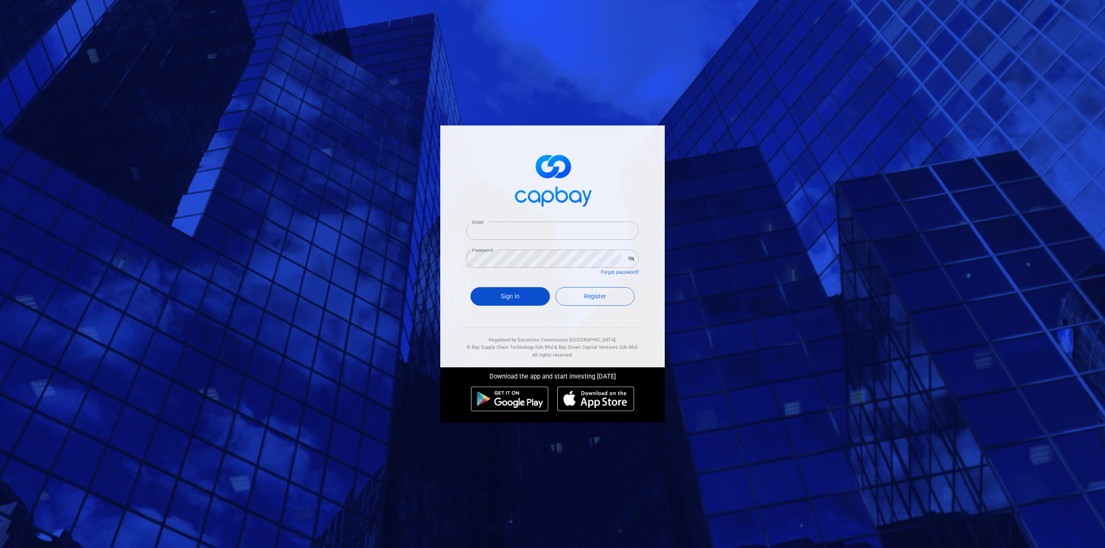
type input "ccs_7@yahoo.com"
click at [521, 299] on button "Sign In" at bounding box center [509, 296] width 79 height 19
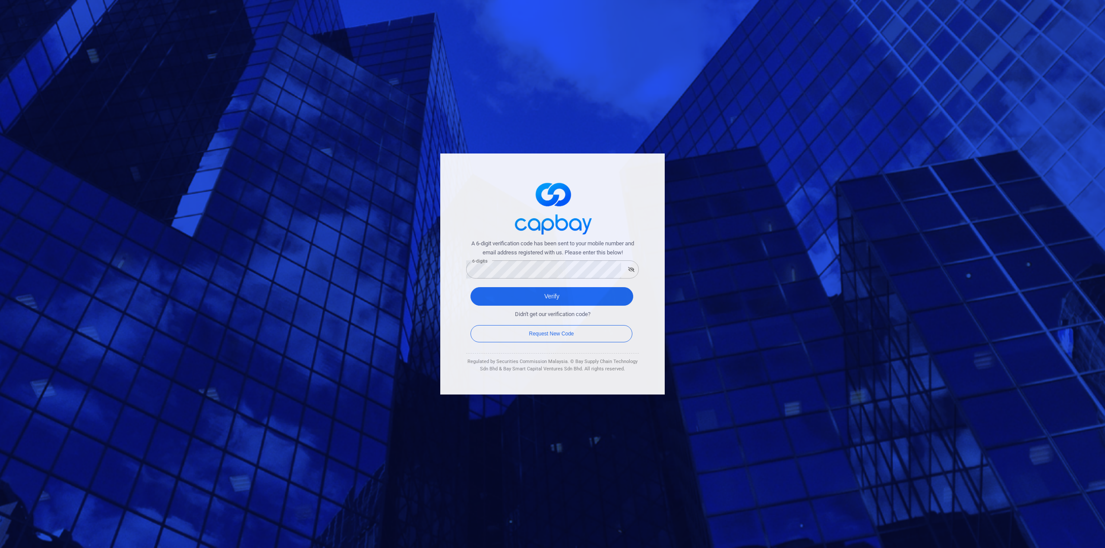
click at [407, 353] on div "A 6-digit verification code has been sent to your mobile number and email addre…" at bounding box center [552, 274] width 1105 height 548
click at [555, 300] on button "Verify" at bounding box center [551, 296] width 163 height 19
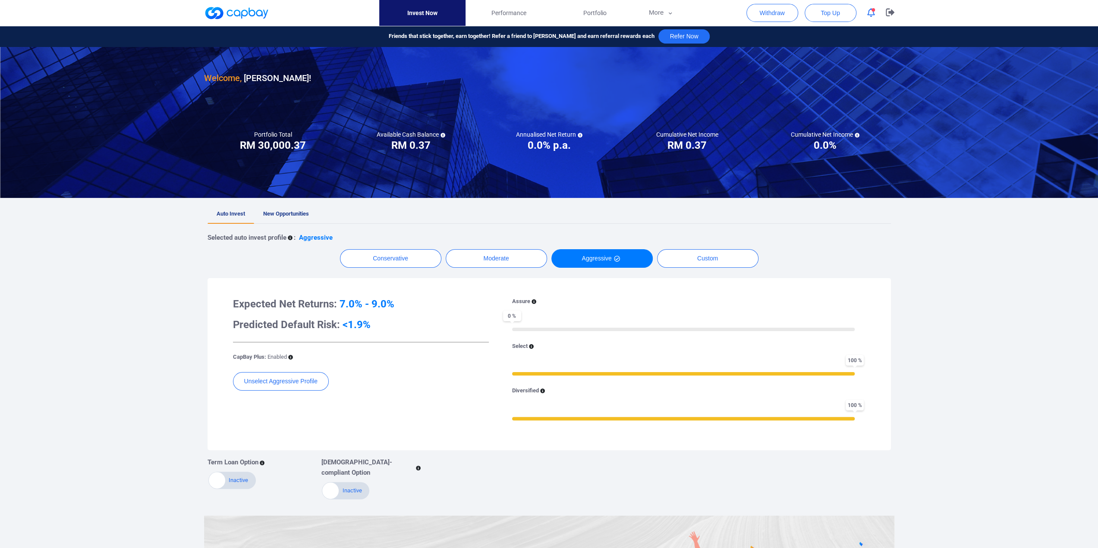
click at [424, 14] on link "Invest Now" at bounding box center [422, 13] width 86 height 26
click at [502, 11] on span "Performance" at bounding box center [508, 12] width 35 height 9
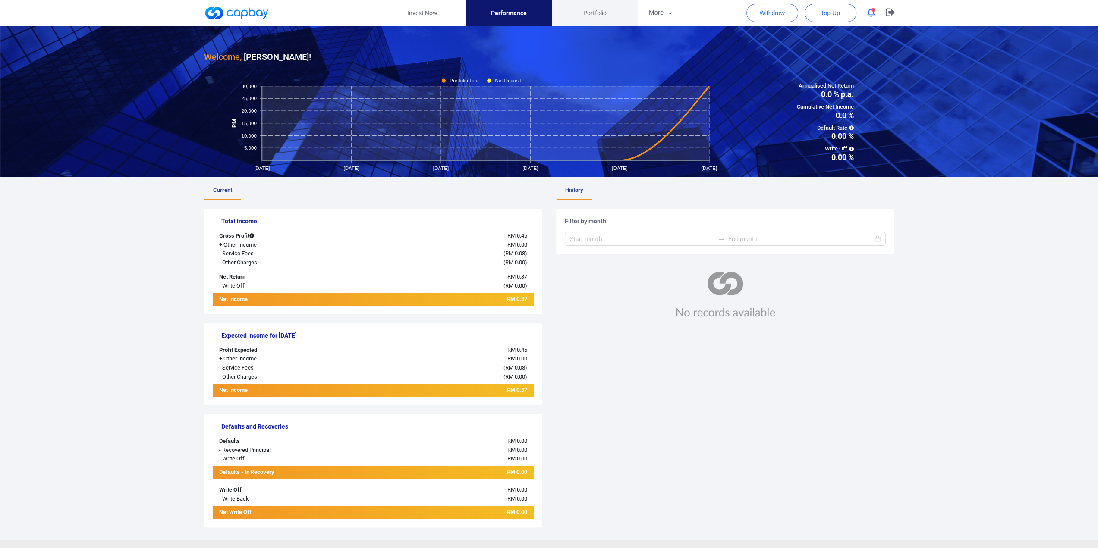
click at [591, 17] on span "Portfolio" at bounding box center [594, 12] width 23 height 9
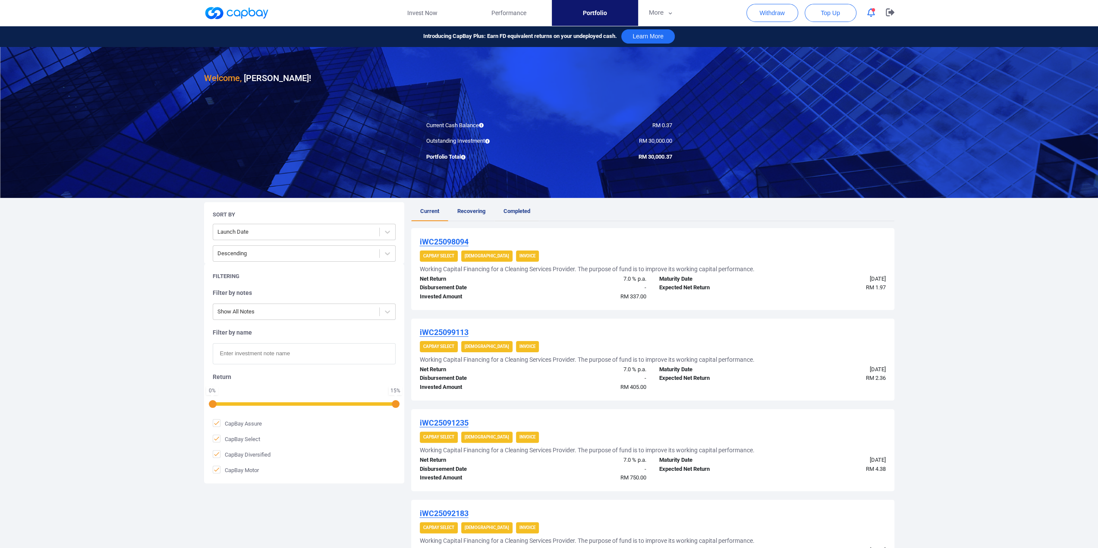
click at [513, 210] on span "Completed" at bounding box center [517, 211] width 27 height 6
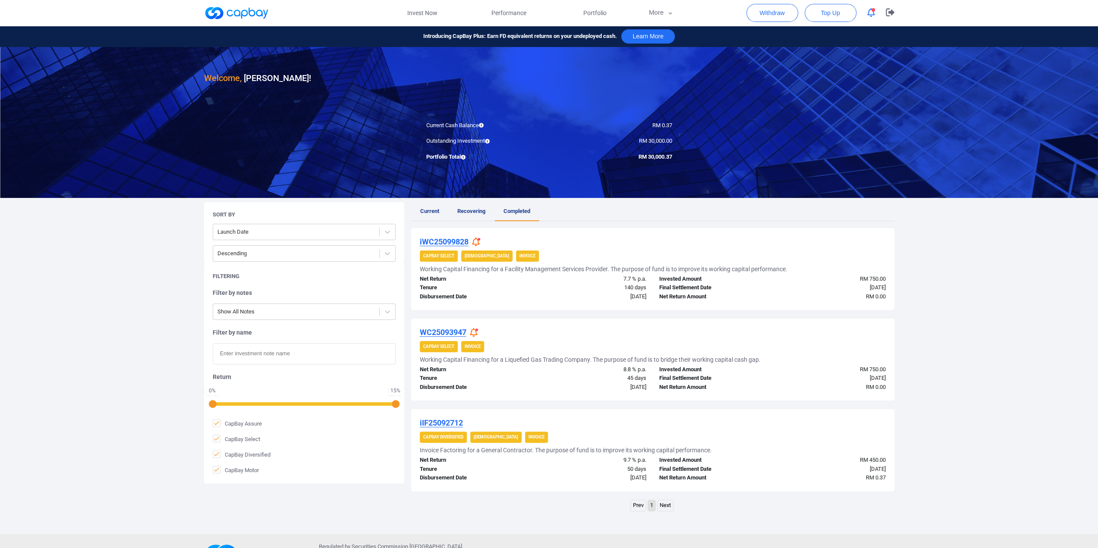
click at [434, 210] on span "Current" at bounding box center [429, 211] width 19 height 6
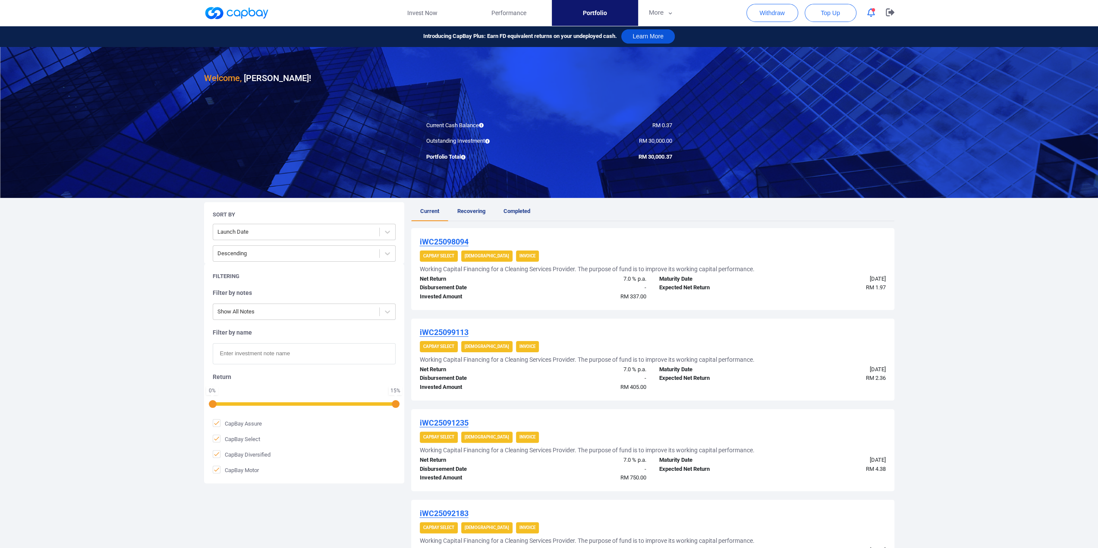
click at [646, 37] on button "Learn More" at bounding box center [648, 36] width 54 height 14
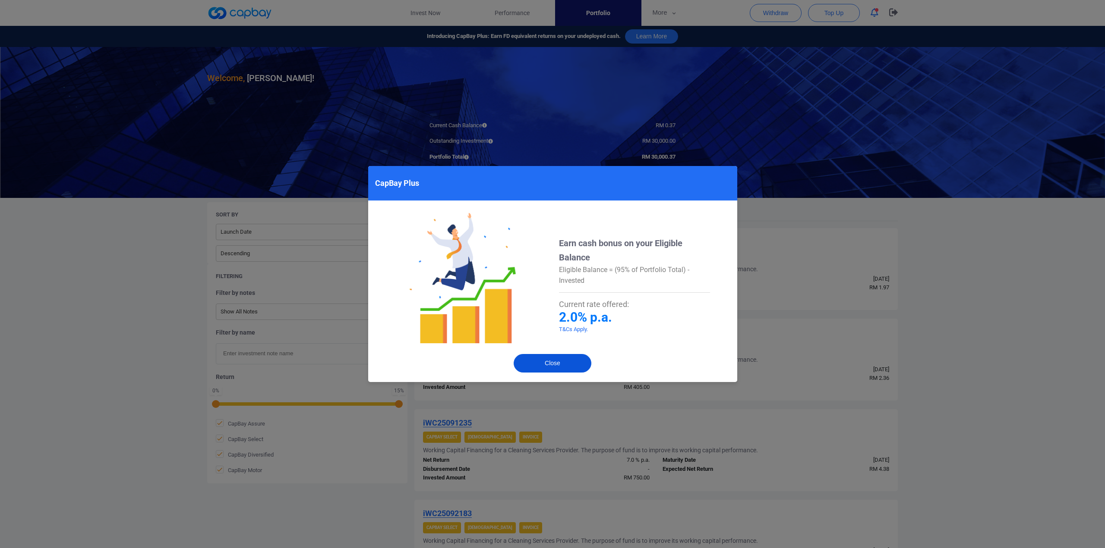
click at [559, 361] on button "Close" at bounding box center [553, 363] width 78 height 19
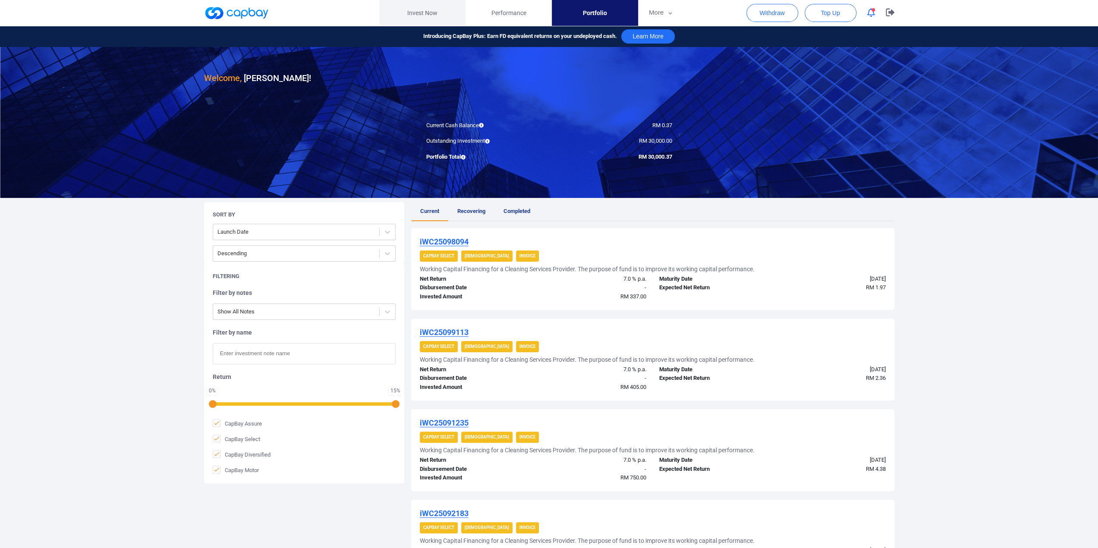
click at [429, 17] on link "Invest Now" at bounding box center [422, 13] width 86 height 26
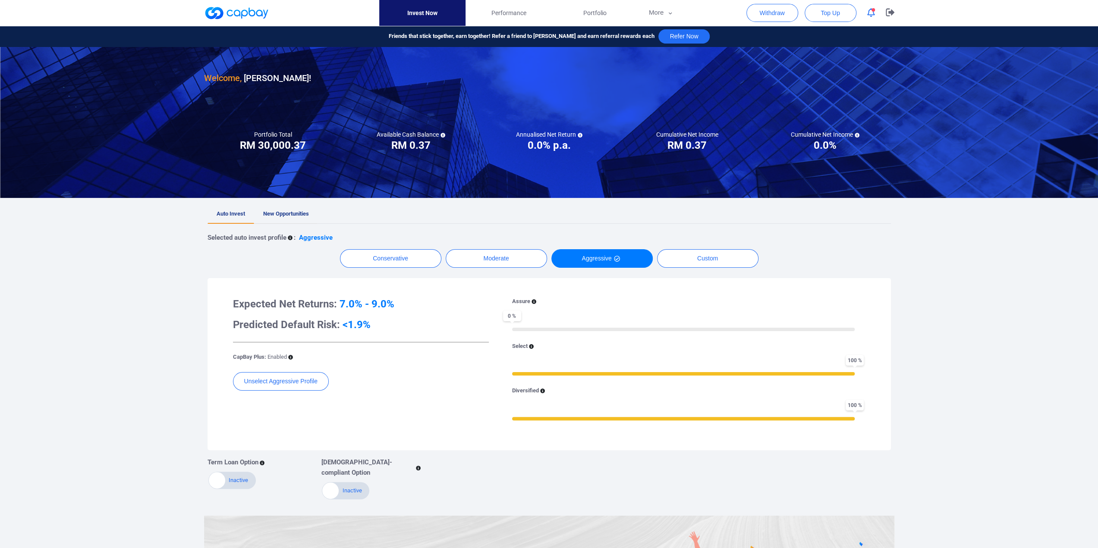
click at [289, 211] on span "New Opportunities" at bounding box center [286, 214] width 46 height 6
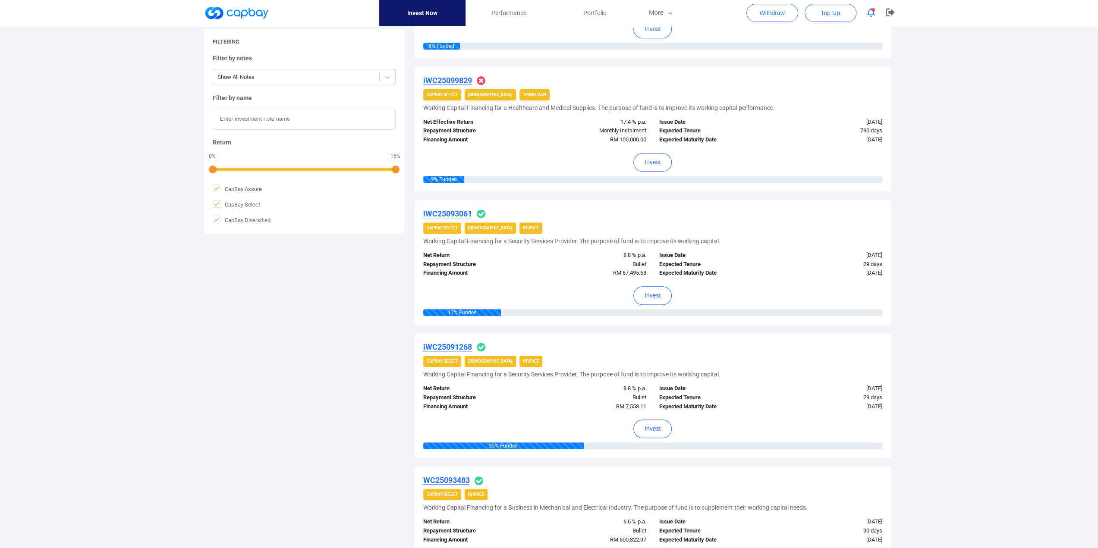
scroll to position [287, 0]
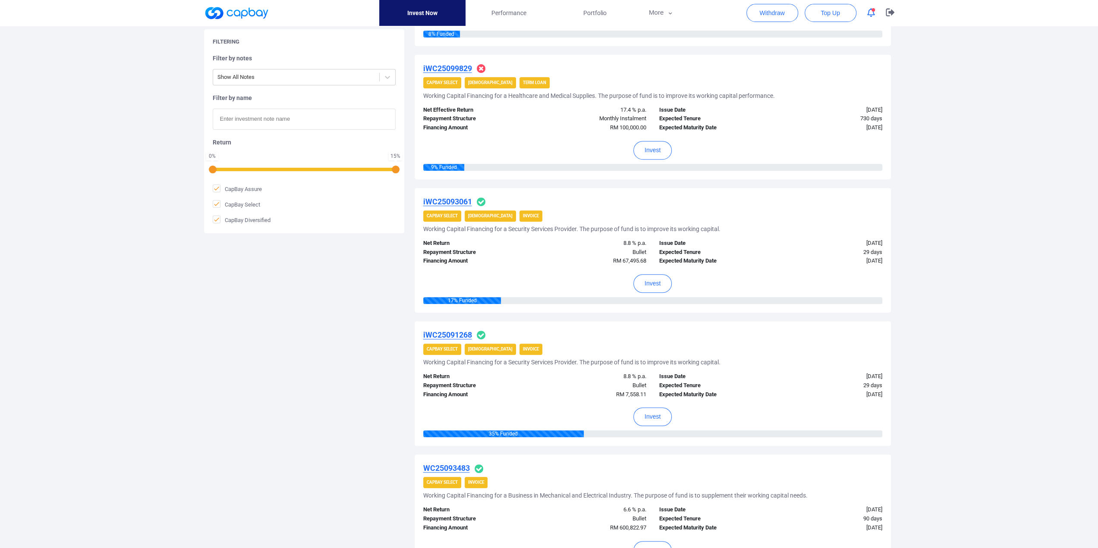
click at [450, 200] on u "iWC25093061" at bounding box center [447, 201] width 49 height 9
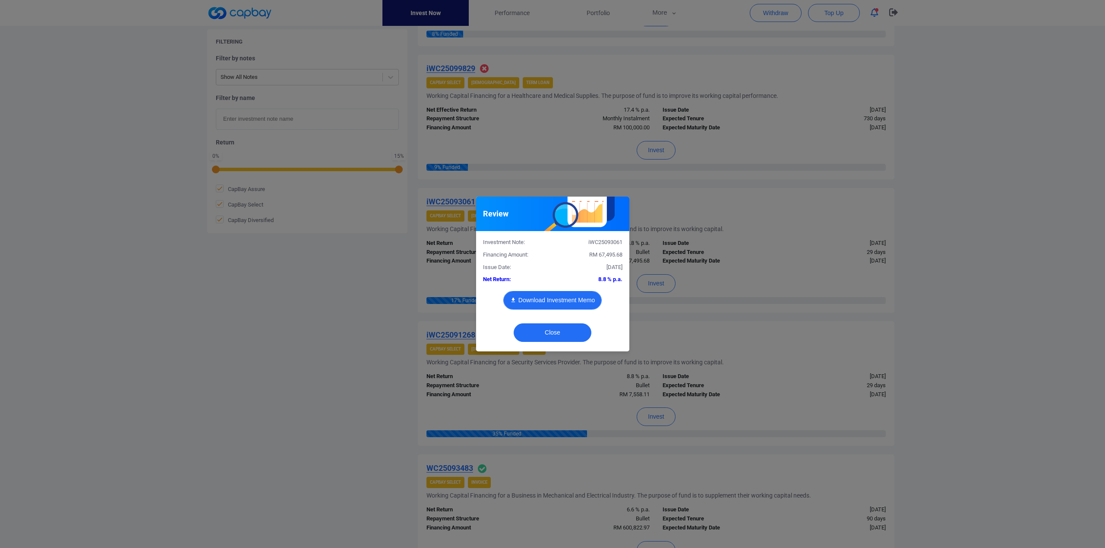
click at [554, 297] on button "Download Investment Memo" at bounding box center [552, 300] width 98 height 19
click at [555, 336] on button "Close" at bounding box center [553, 333] width 78 height 19
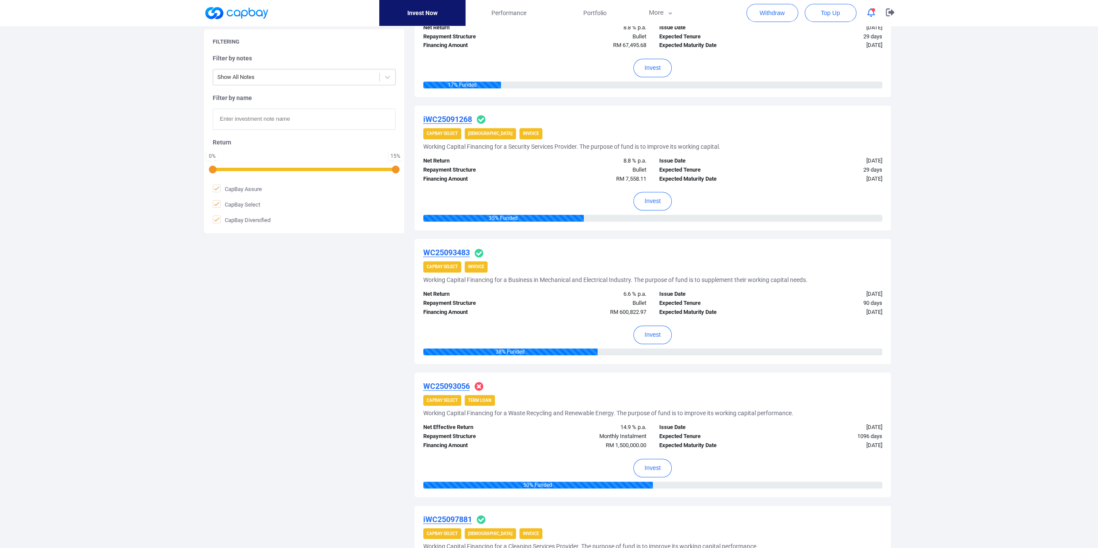
scroll to position [575, 0]
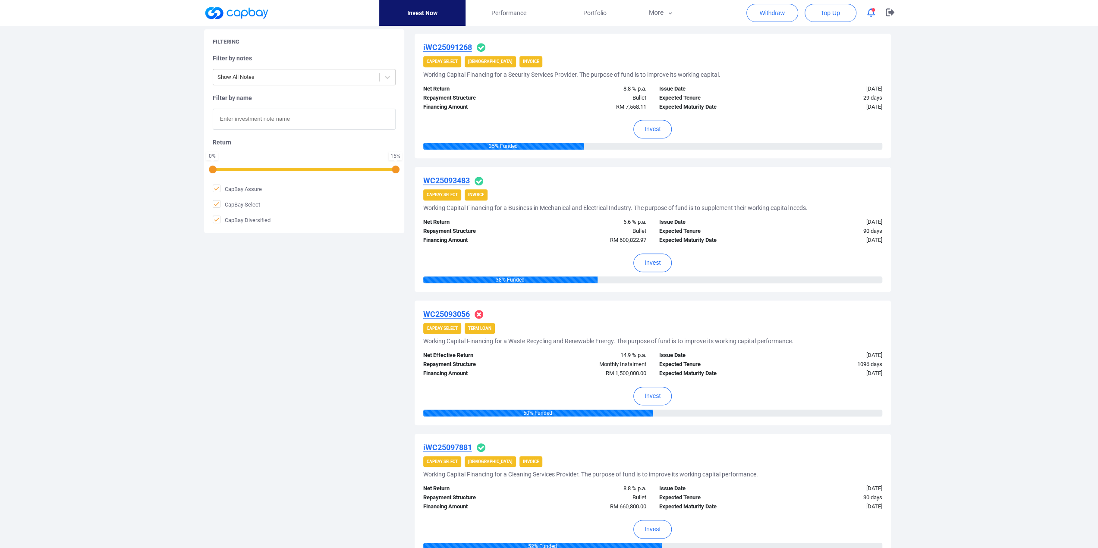
click at [451, 312] on u "WC25093056" at bounding box center [446, 314] width 47 height 9
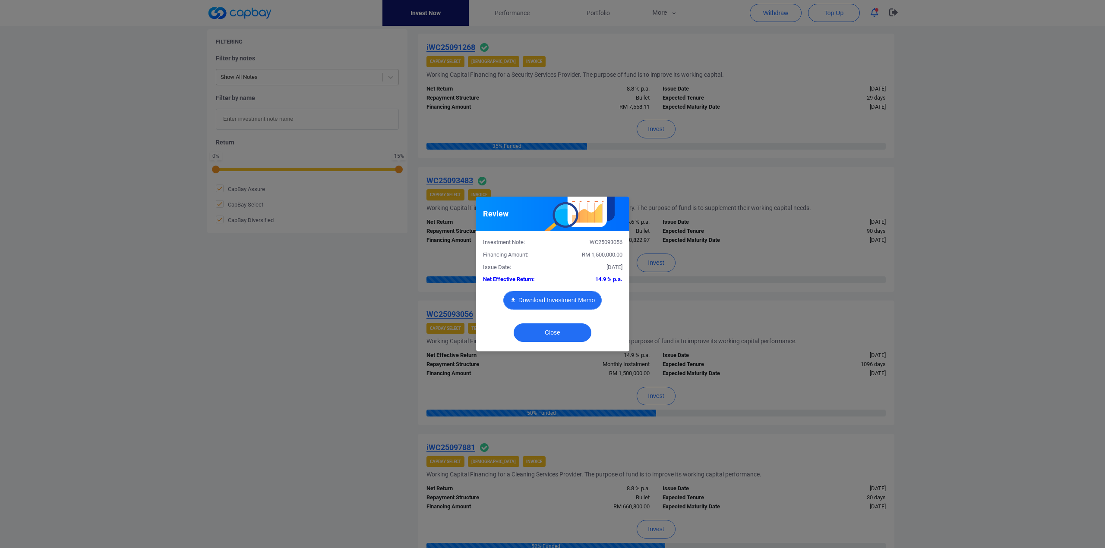
click at [529, 300] on button "Download Investment Memo" at bounding box center [552, 300] width 98 height 19
click at [561, 330] on button "Close" at bounding box center [553, 333] width 78 height 19
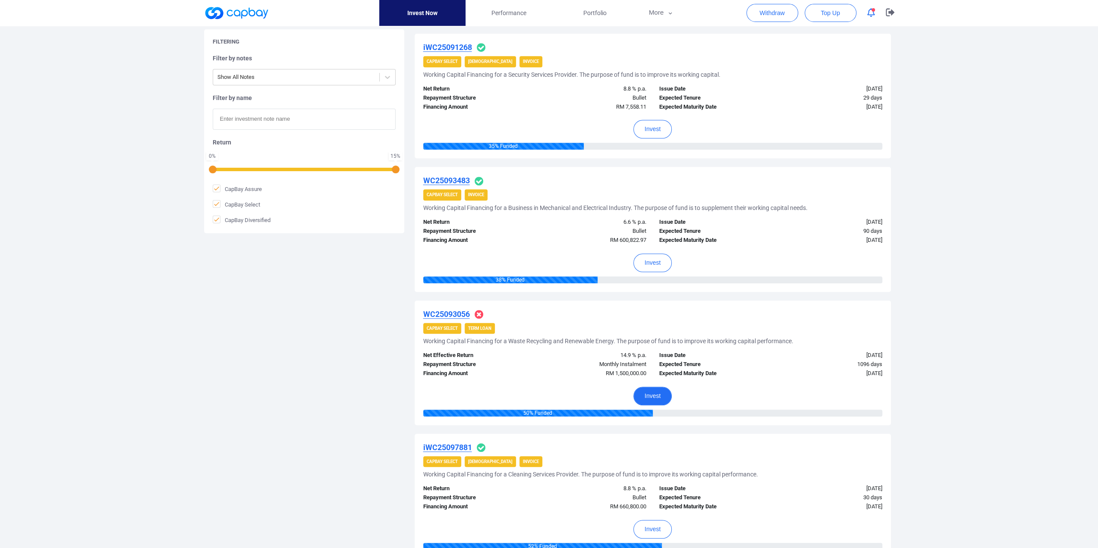
click at [658, 397] on button "Invest" at bounding box center [653, 396] width 38 height 19
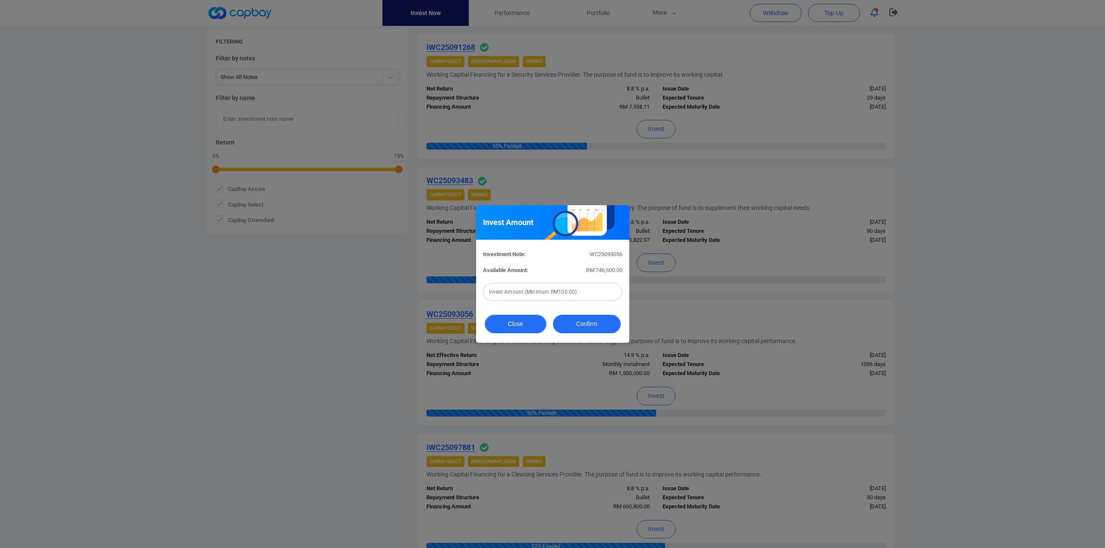
click at [514, 326] on button "Close" at bounding box center [516, 324] width 62 height 19
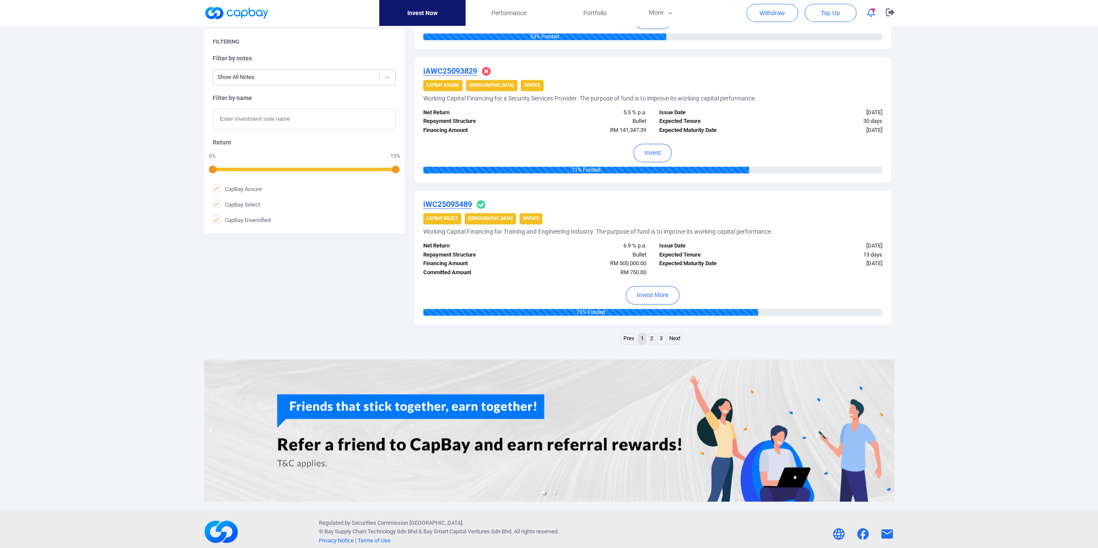
scroll to position [1220, 0]
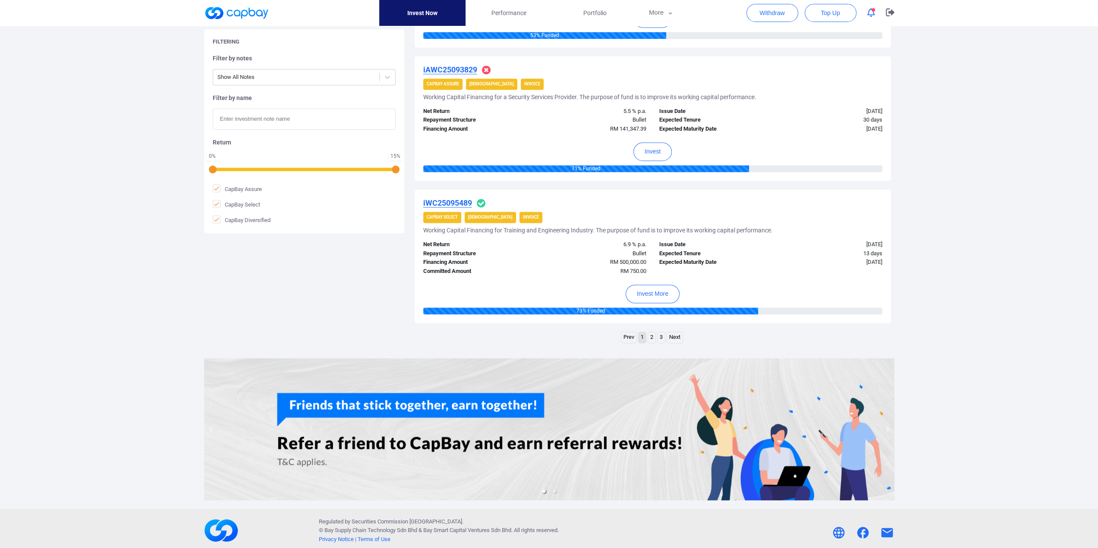
click at [652, 333] on link "2" at bounding box center [651, 337] width 7 height 11
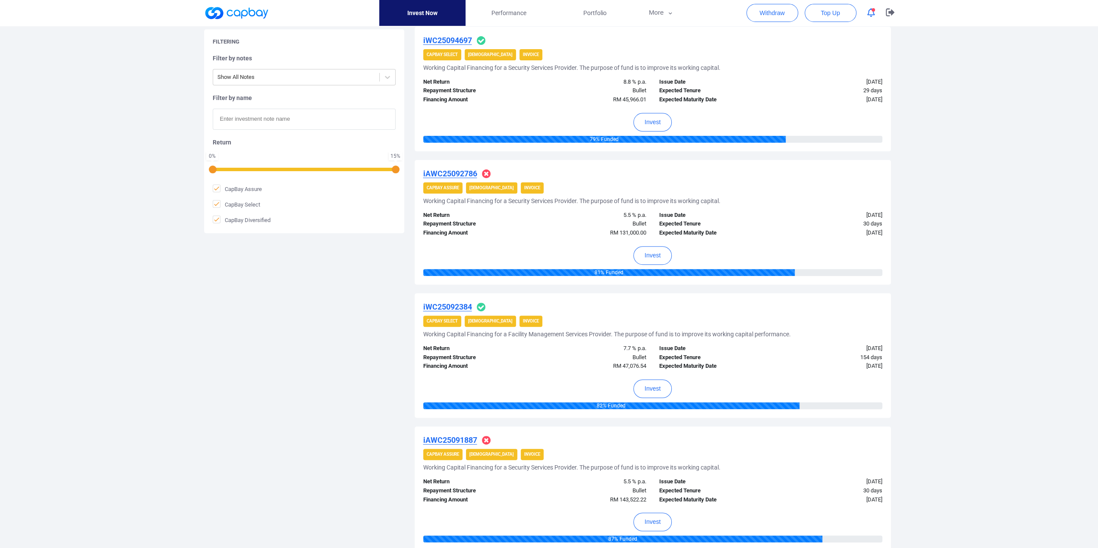
scroll to position [1229, 0]
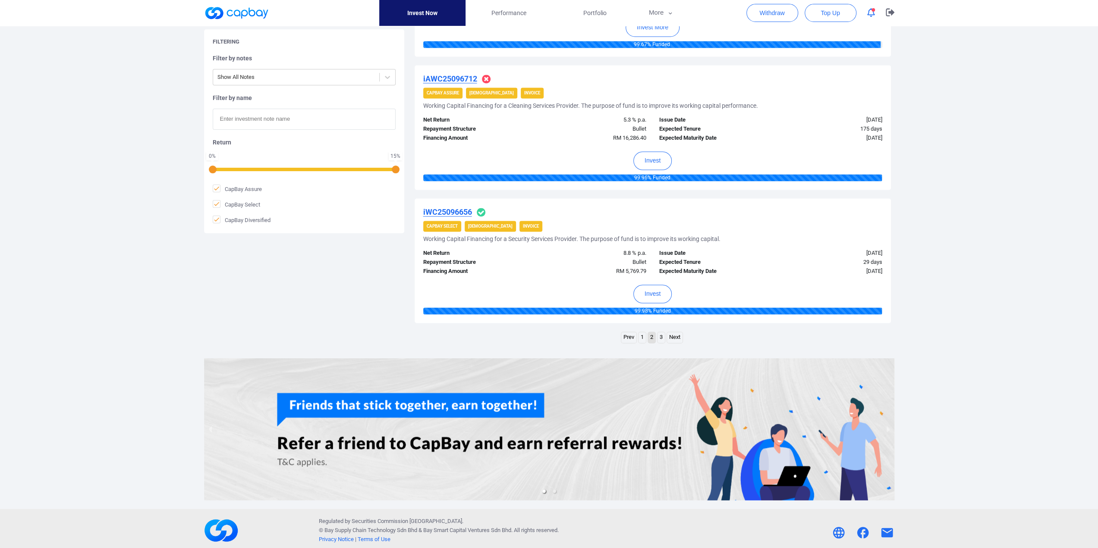
click at [659, 334] on link "3" at bounding box center [661, 337] width 7 height 11
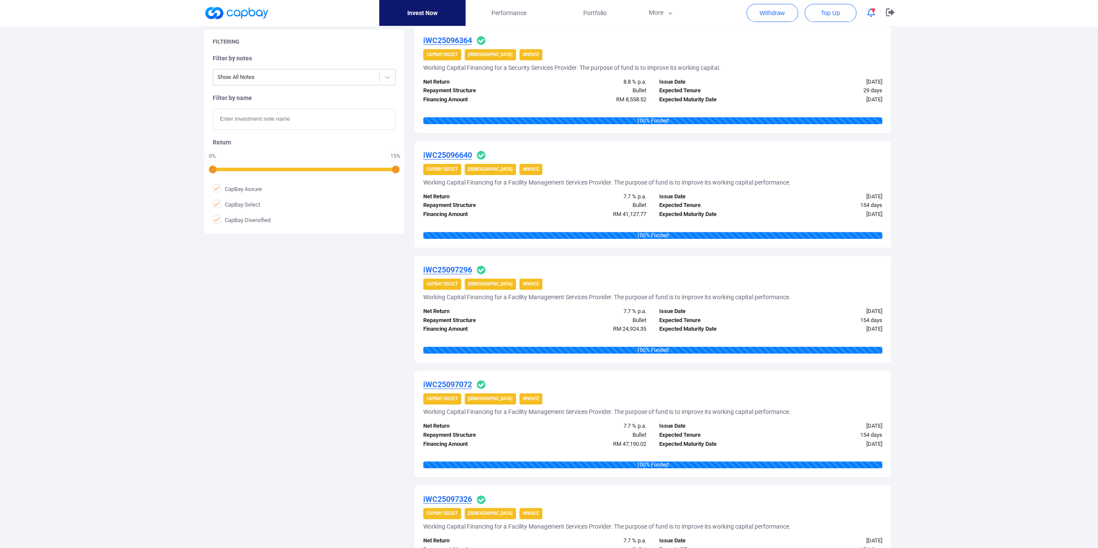
scroll to position [1073, 0]
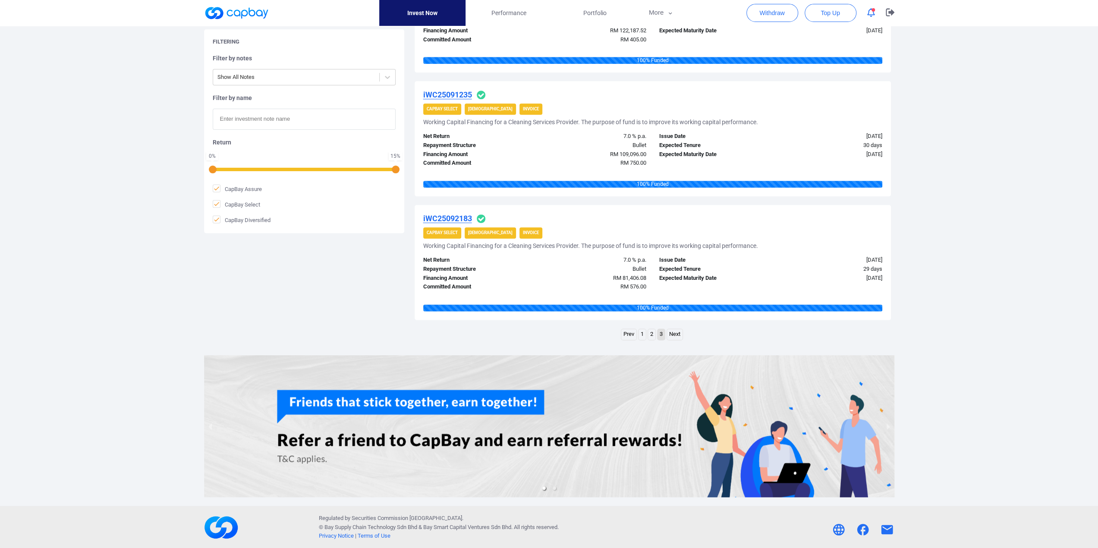
click at [643, 334] on link "1" at bounding box center [642, 334] width 7 height 11
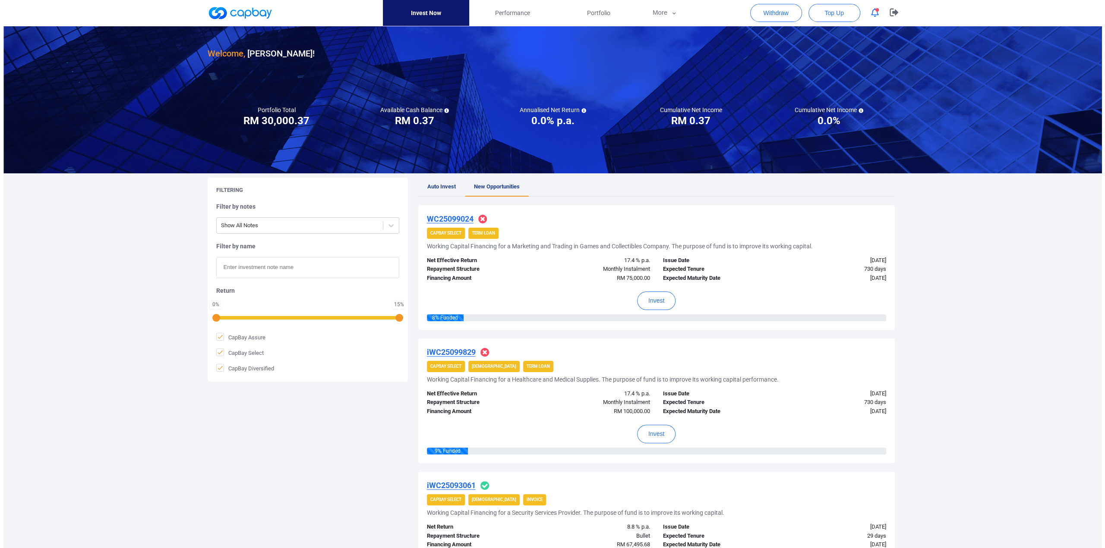
scroll to position [0, 0]
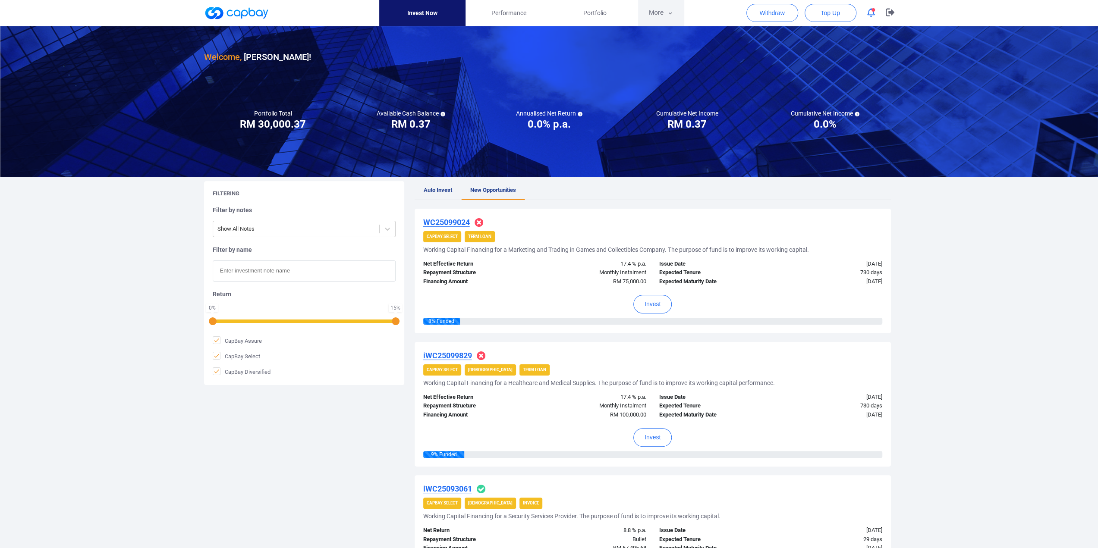
drag, startPoint x: 665, startPoint y: 16, endPoint x: 738, endPoint y: -39, distance: 91.5
click at [832, 12] on span "Top Up" at bounding box center [830, 13] width 19 height 9
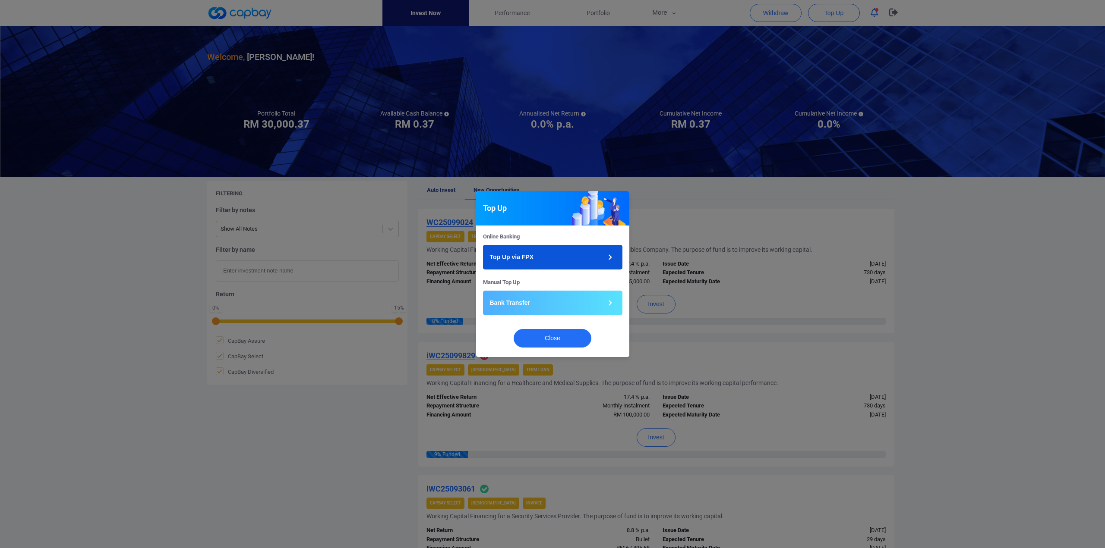
click at [608, 253] on icon "button" at bounding box center [610, 257] width 11 height 11
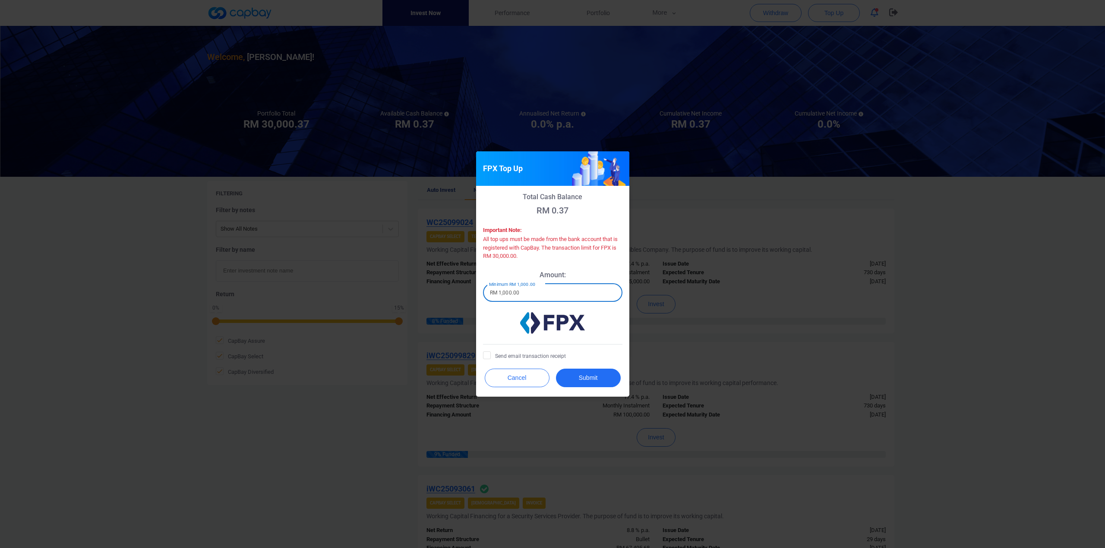
drag, startPoint x: 530, startPoint y: 292, endPoint x: 465, endPoint y: 288, distance: 65.3
click at [465, 288] on div "FPX Top Up Total Cash Balance RM 0.37 Important Note: All top ups must be made …" at bounding box center [552, 274] width 1105 height 548
type input "RM 20,000"
click at [592, 380] on button "Submit" at bounding box center [588, 378] width 65 height 19
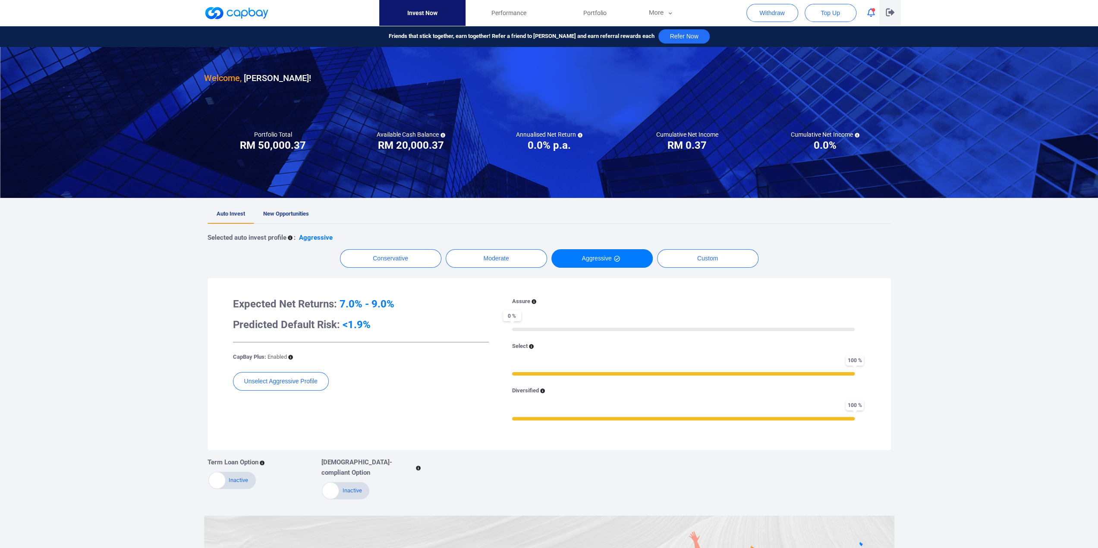
click at [891, 12] on icon "button" at bounding box center [890, 13] width 9 height 8
